Goal: Transaction & Acquisition: Purchase product/service

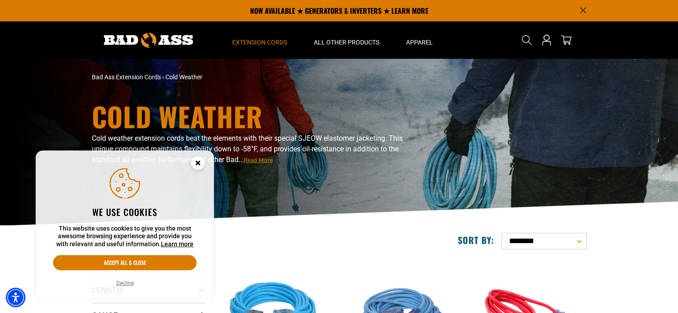
click at [123, 281] on button "Decline" at bounding box center [125, 283] width 23 height 9
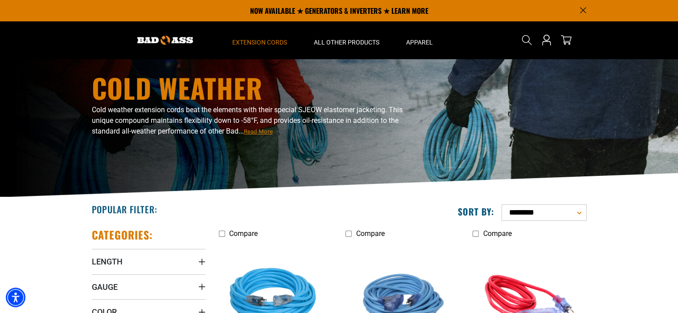
scroll to position [4, 0]
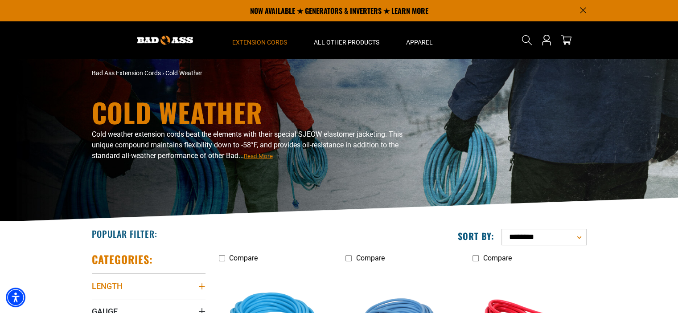
click at [198, 282] on summary "Length" at bounding box center [149, 286] width 114 height 25
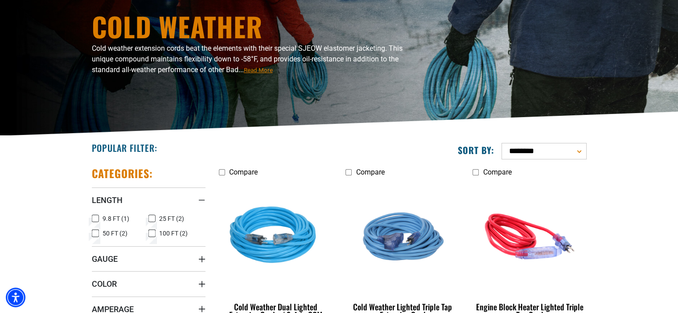
scroll to position [93, 0]
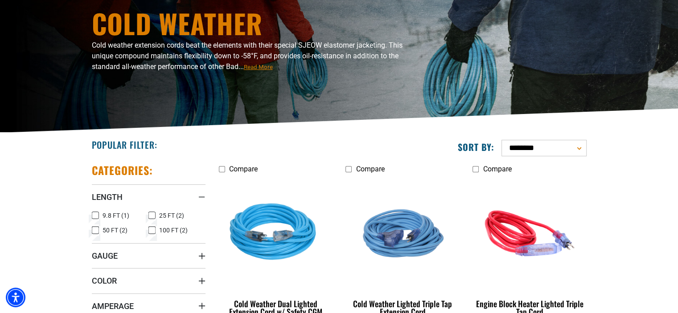
click at [149, 230] on icon at bounding box center [151, 231] width 7 height 12
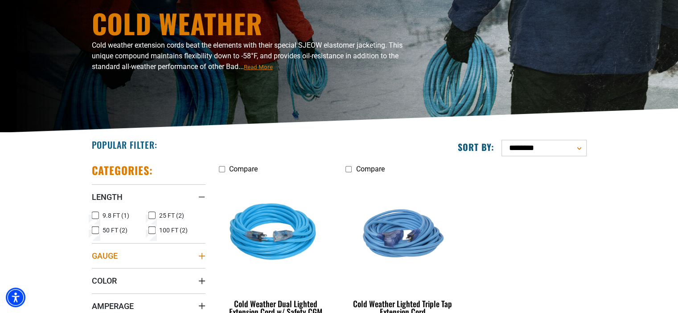
click at [201, 256] on icon "Gauge" at bounding box center [201, 256] width 7 height 7
click at [152, 273] on icon at bounding box center [151, 274] width 7 height 12
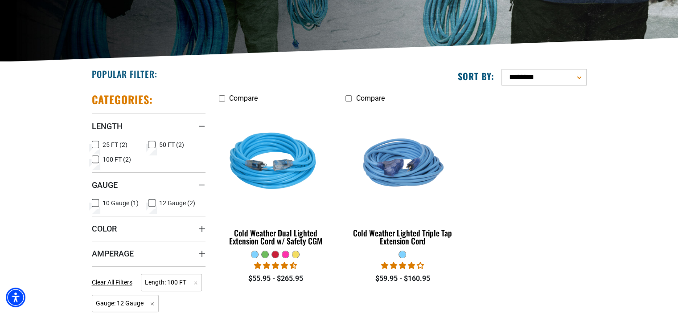
scroll to position [182, 0]
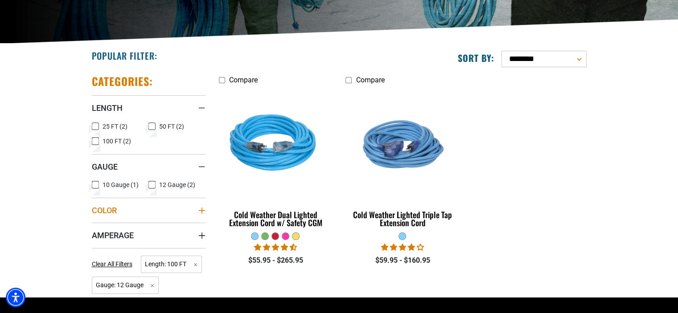
click at [203, 207] on icon "Color" at bounding box center [201, 210] width 7 height 7
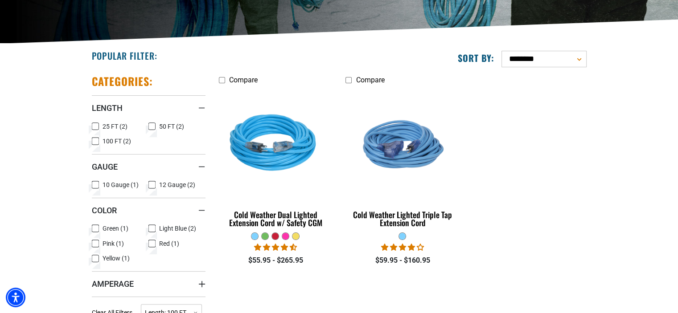
click at [94, 228] on icon at bounding box center [95, 229] width 7 height 12
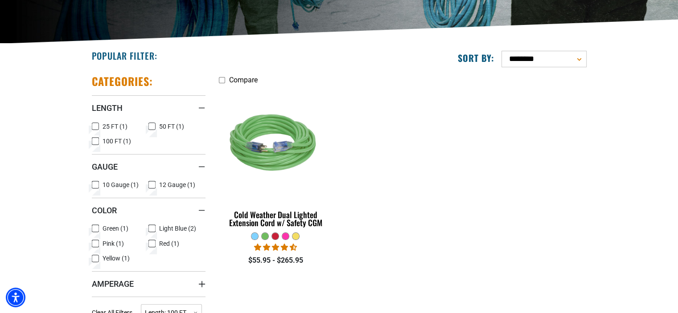
click at [150, 226] on icon at bounding box center [151, 229] width 7 height 12
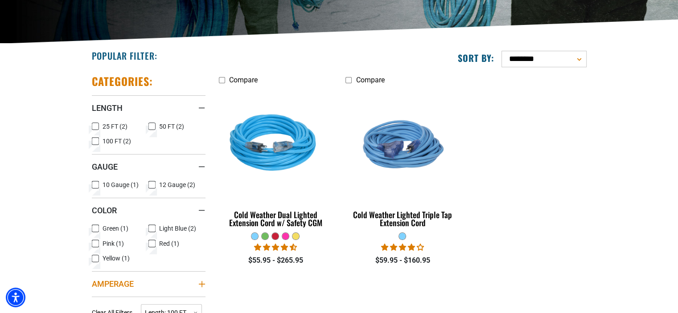
click at [202, 283] on icon "Amperage" at bounding box center [201, 284] width 6 height 6
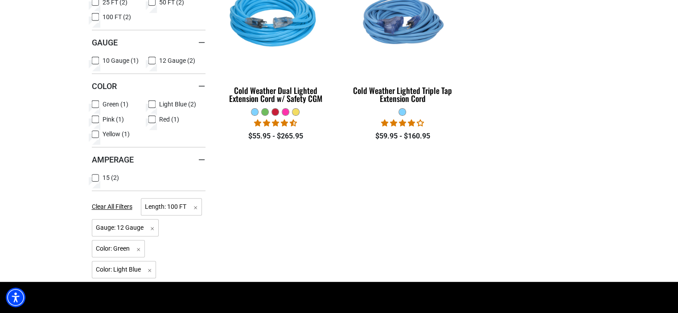
scroll to position [307, 0]
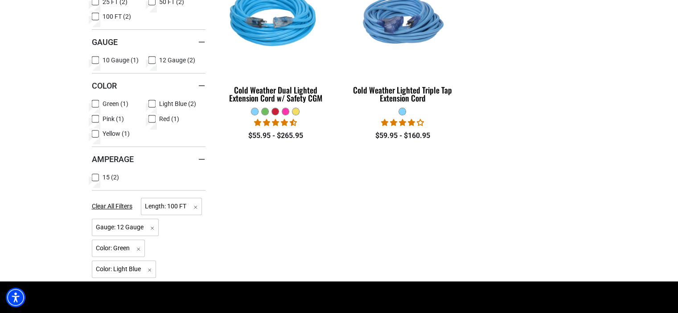
click at [93, 178] on icon at bounding box center [95, 178] width 7 height 12
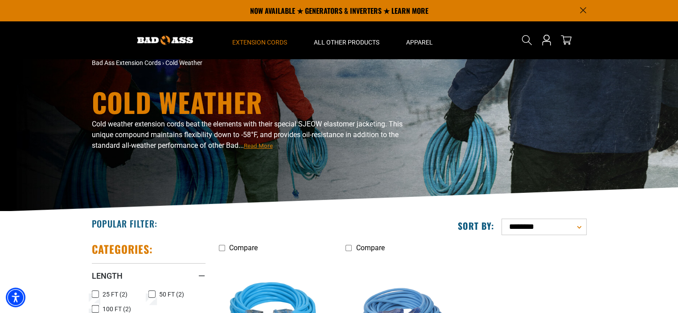
scroll to position [2, 0]
